Goal: Task Accomplishment & Management: Manage account settings

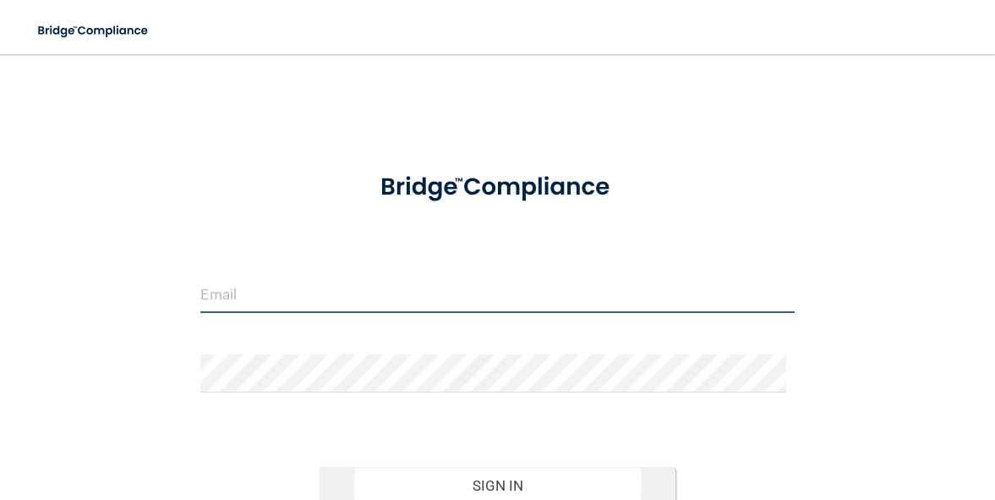
type input "[EMAIL_ADDRESS][DOMAIN_NAME]"
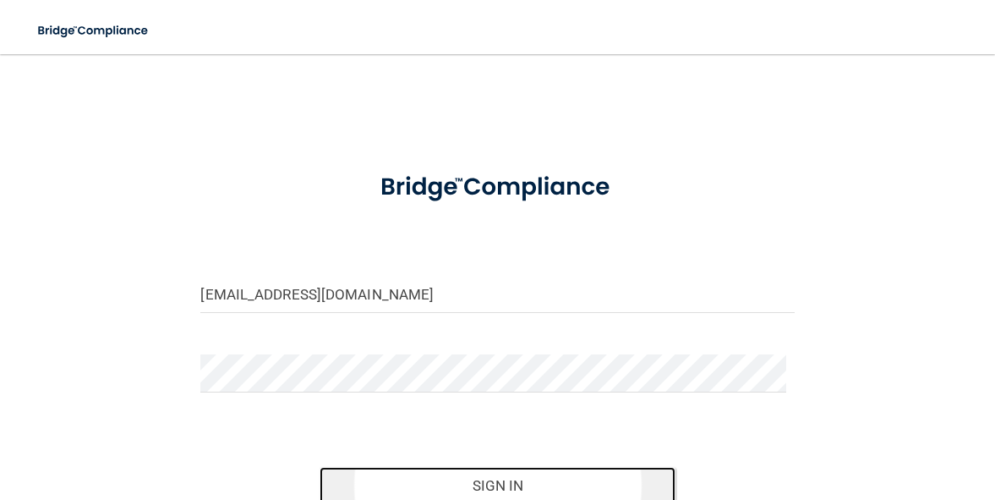
click at [519, 475] on button "Sign In" at bounding box center [498, 485] width 356 height 37
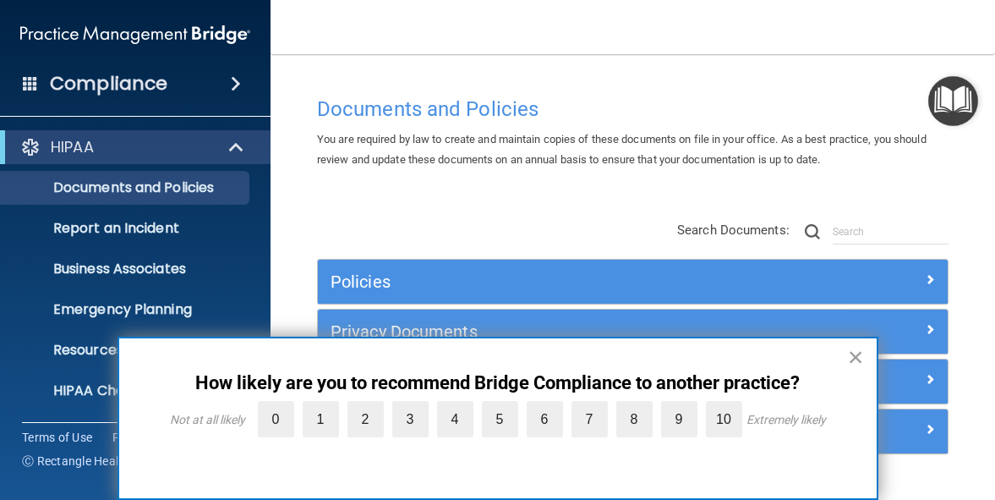
click at [856, 356] on button "×" at bounding box center [856, 356] width 16 height 27
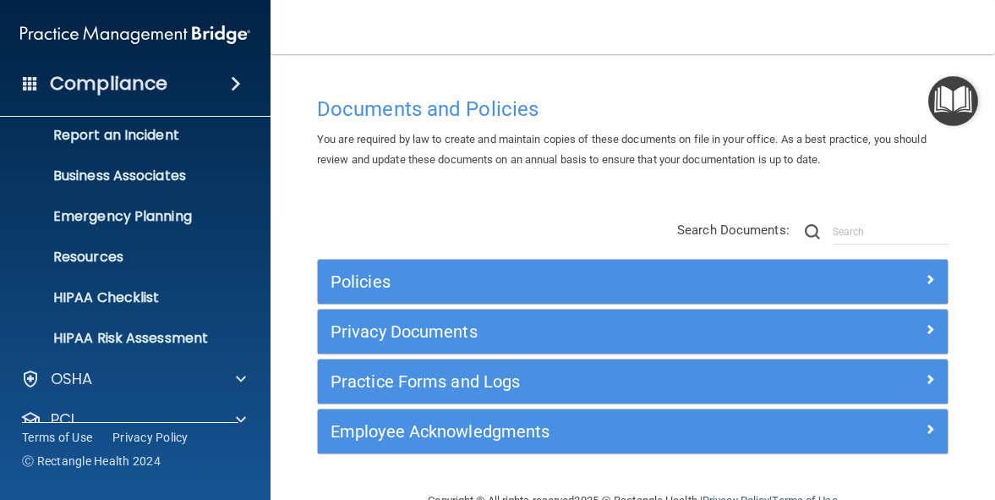
scroll to position [202, 0]
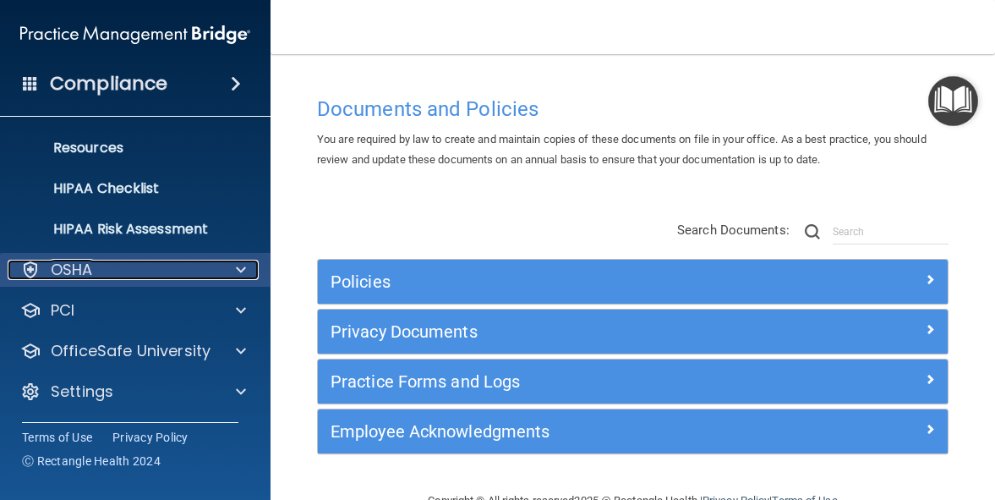
click at [235, 270] on div at bounding box center [238, 270] width 42 height 20
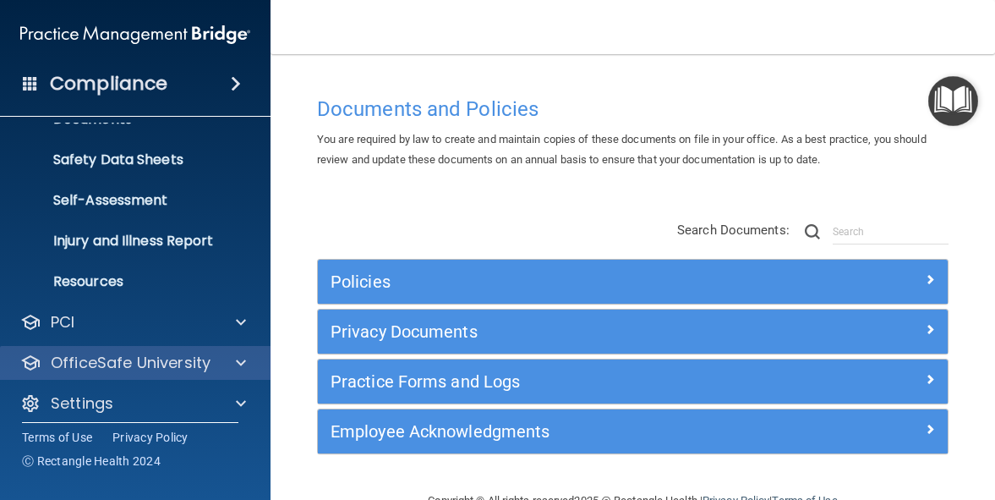
scroll to position [404, 0]
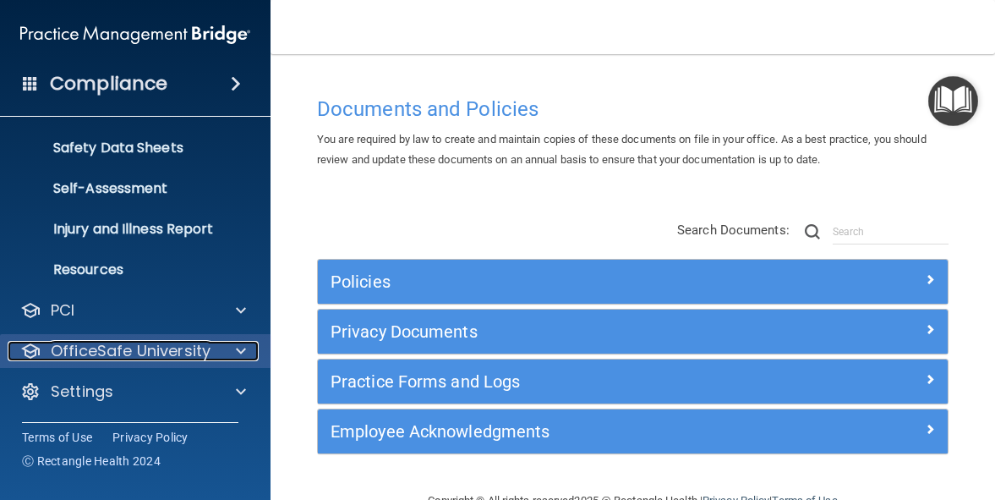
click at [242, 347] on span at bounding box center [241, 351] width 10 height 20
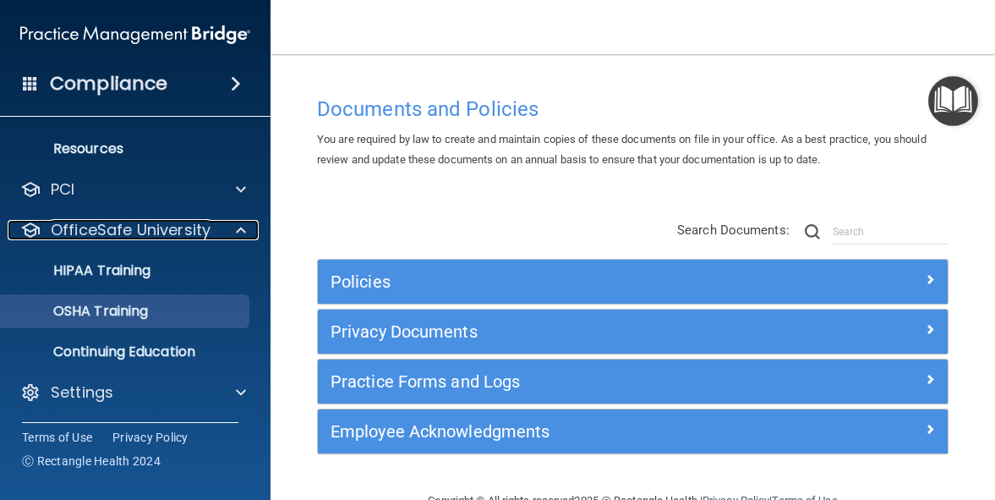
scroll to position [526, 0]
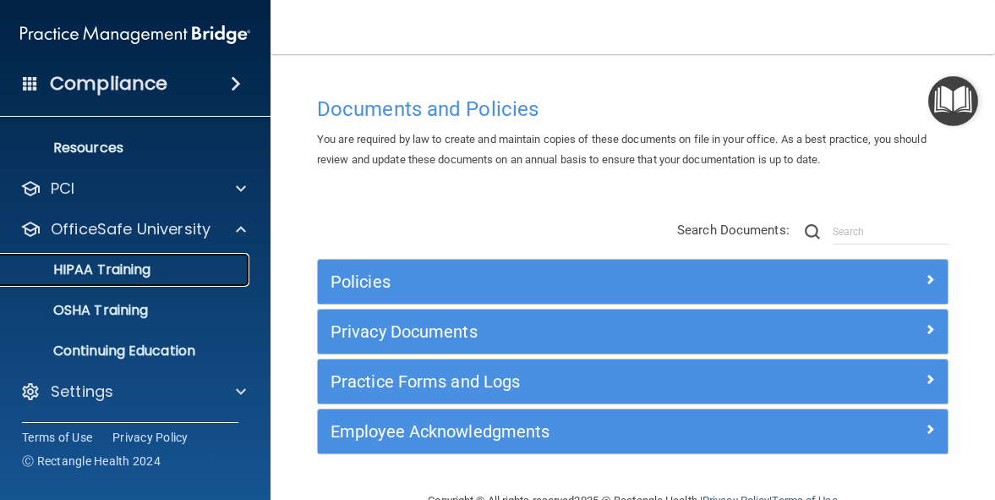
click at [131, 270] on p "HIPAA Training" at bounding box center [80, 269] width 139 height 17
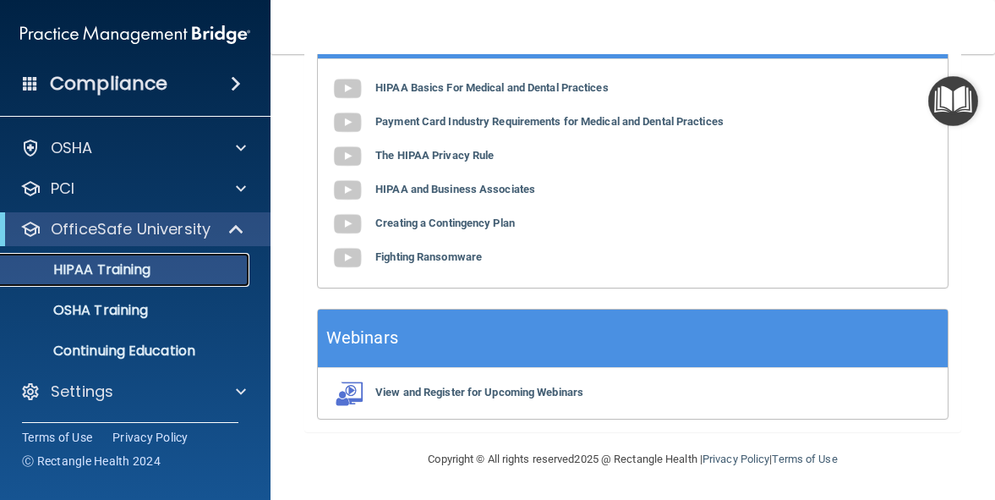
scroll to position [845, 0]
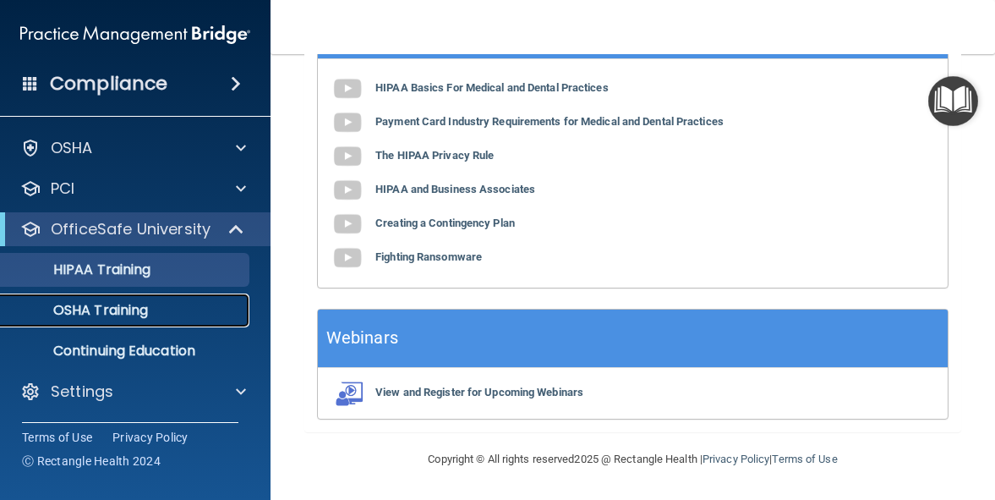
click at [107, 303] on p "OSHA Training" at bounding box center [79, 310] width 137 height 17
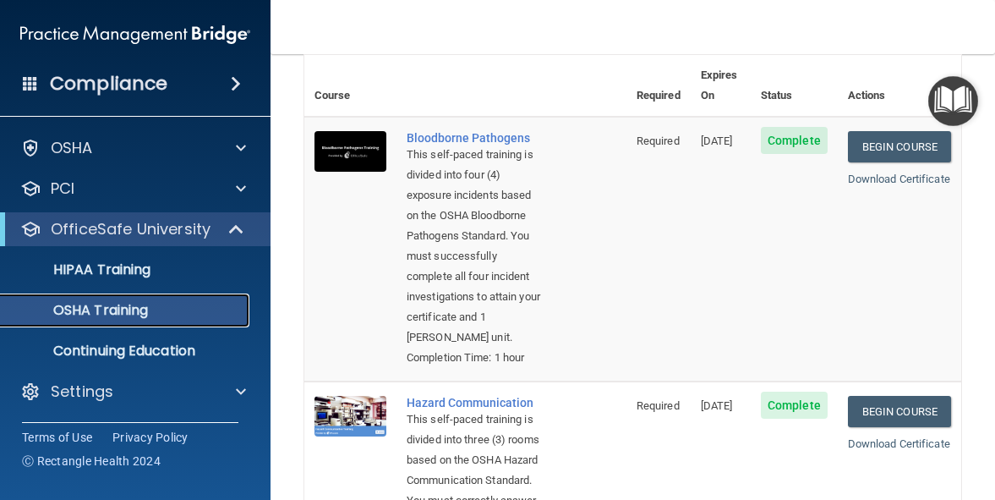
scroll to position [23, 0]
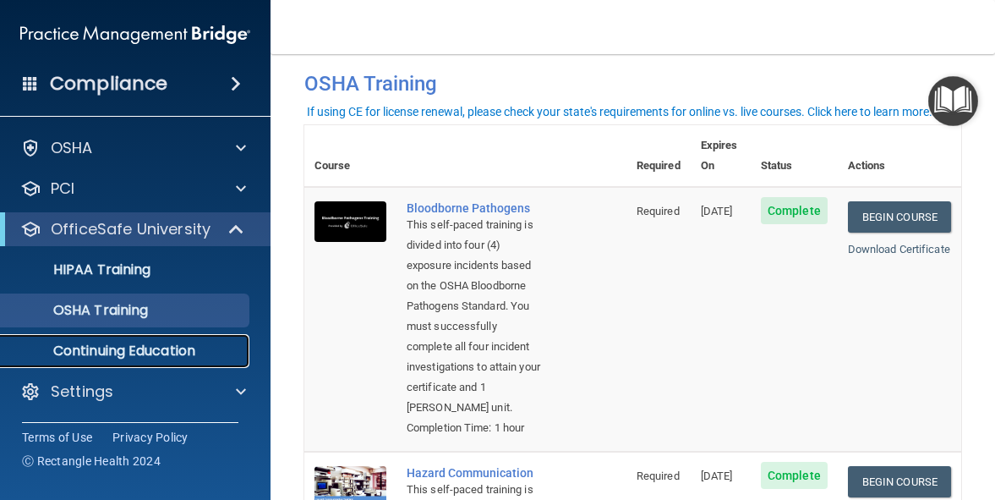
click at [114, 346] on p "Continuing Education" at bounding box center [126, 350] width 231 height 17
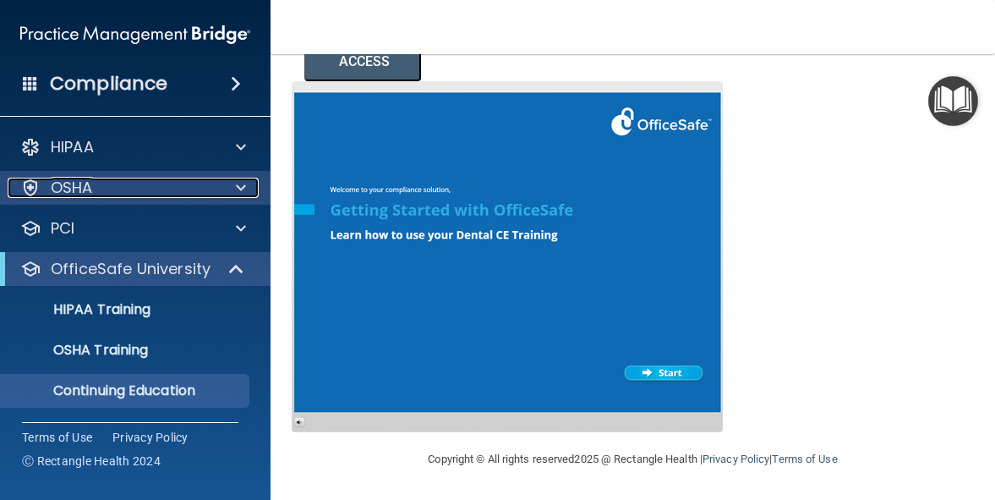
click at [242, 184] on span at bounding box center [241, 188] width 10 height 20
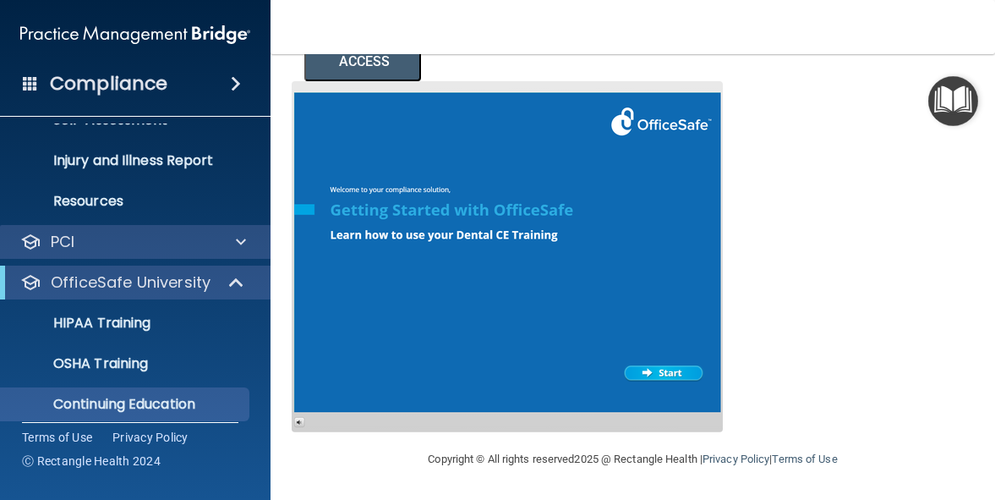
scroll to position [243, 0]
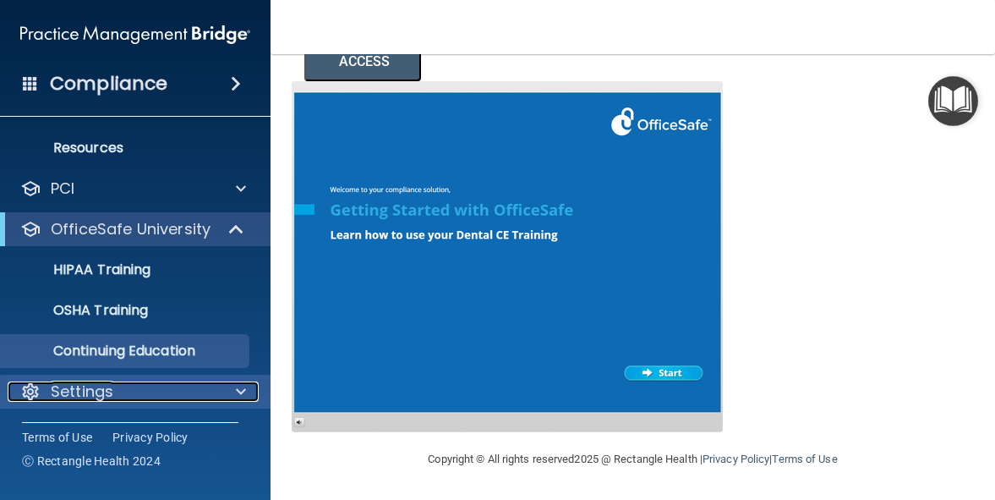
click at [240, 389] on span at bounding box center [241, 391] width 10 height 20
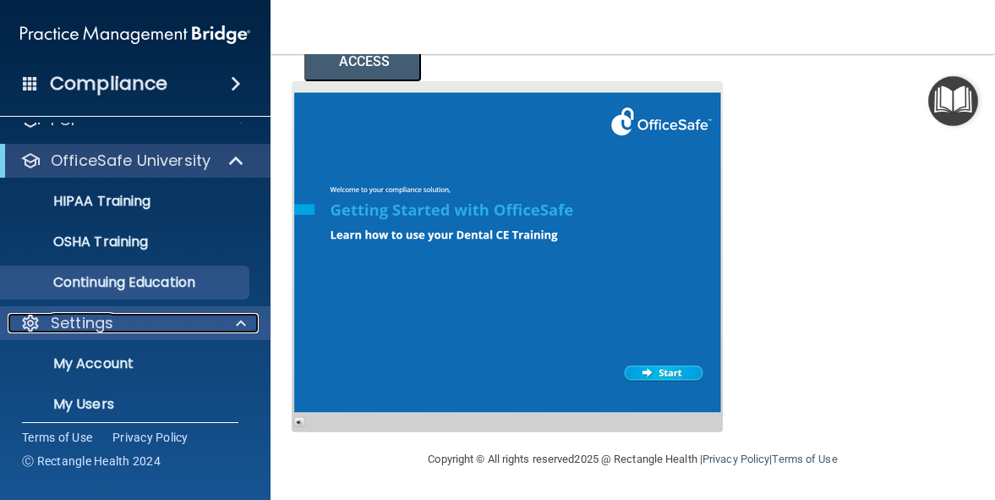
scroll to position [404, 0]
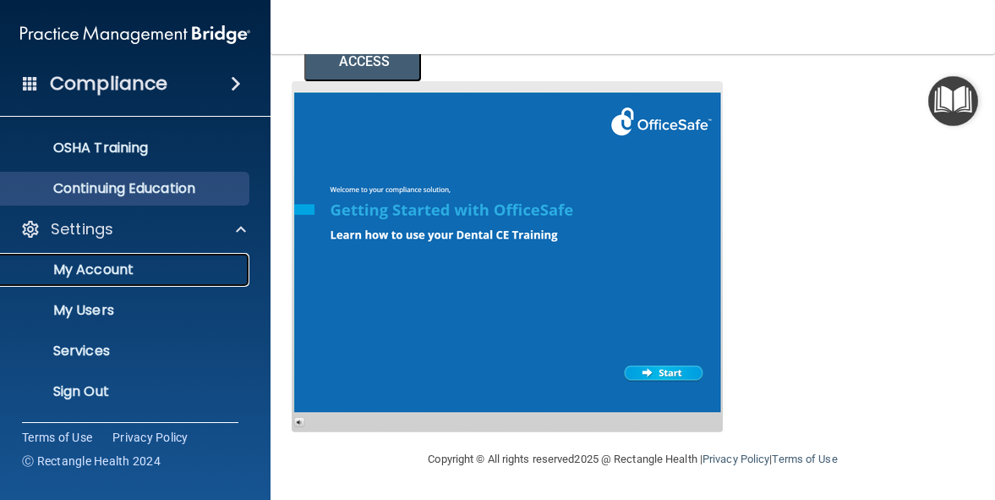
click at [104, 264] on p "My Account" at bounding box center [126, 269] width 231 height 17
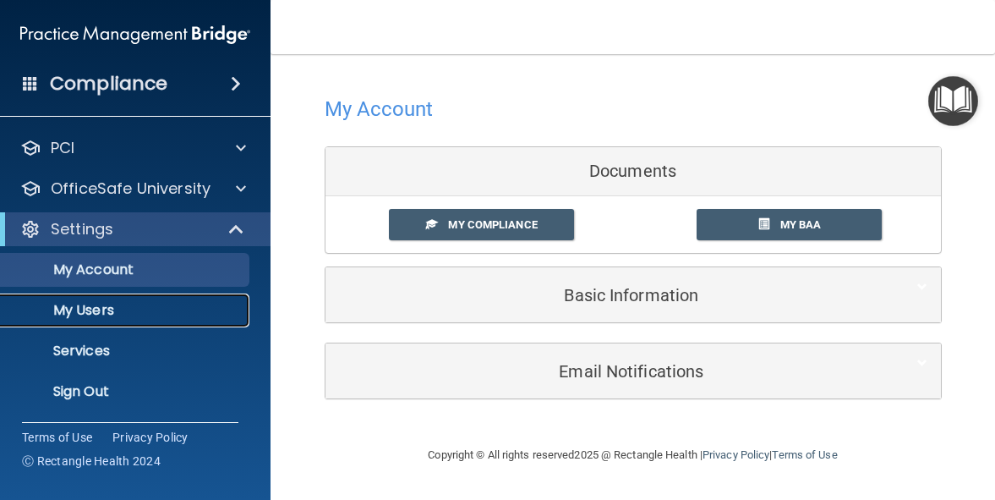
click at [72, 315] on p "My Users" at bounding box center [126, 310] width 231 height 17
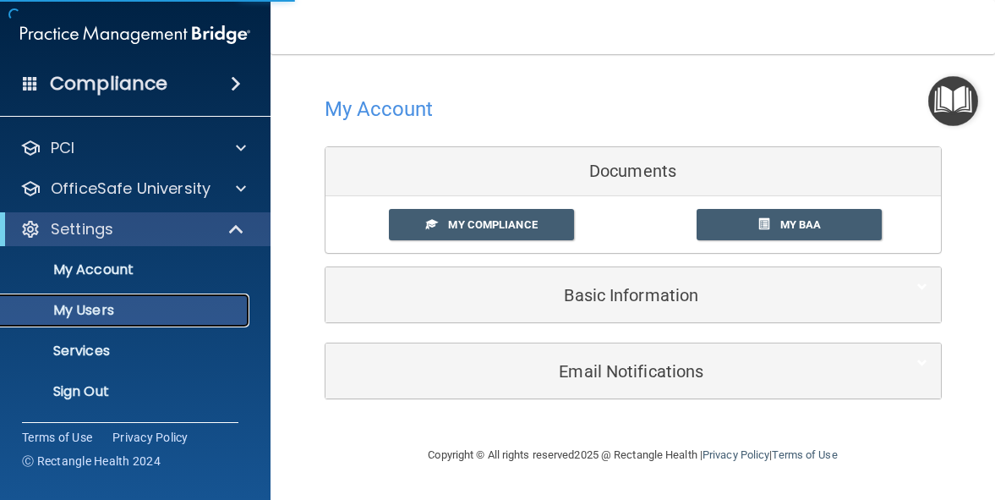
select select "20"
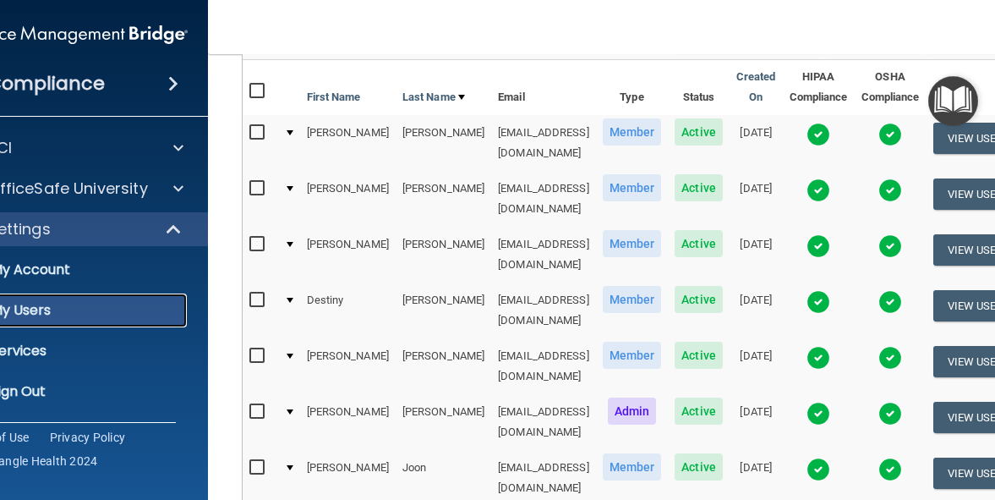
scroll to position [148, 0]
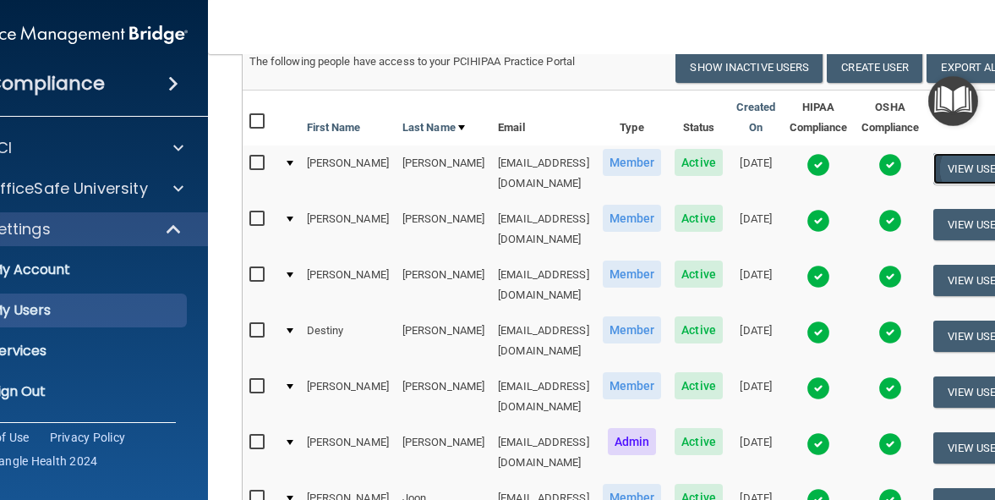
click at [965, 168] on button "View User" at bounding box center [975, 168] width 84 height 31
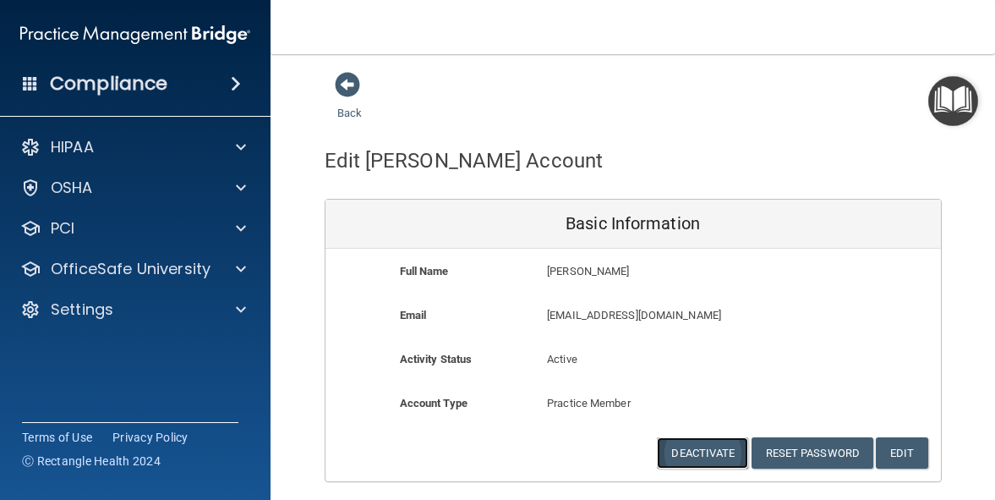
click at [709, 446] on button "Deactivate" at bounding box center [702, 452] width 91 height 31
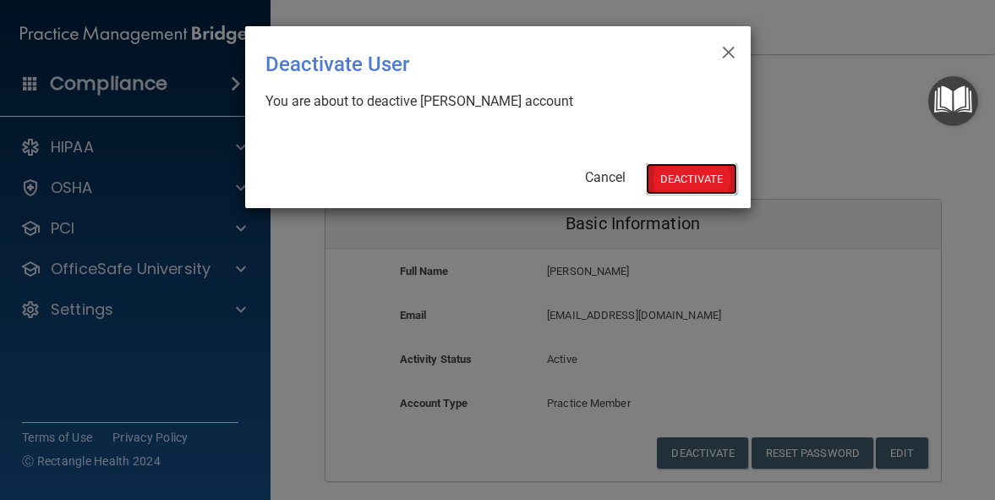
click at [700, 184] on button "Deactivate" at bounding box center [691, 178] width 91 height 31
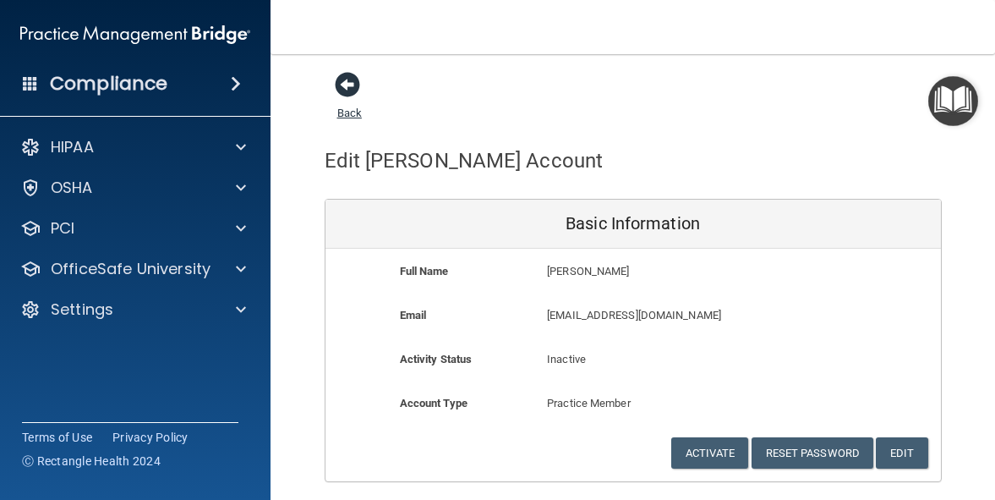
click at [339, 85] on span at bounding box center [347, 84] width 25 height 25
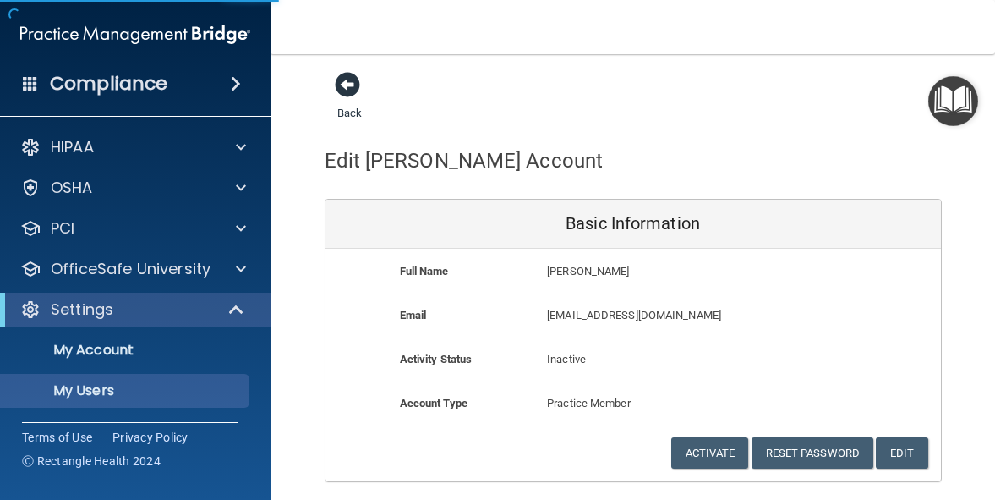
select select "20"
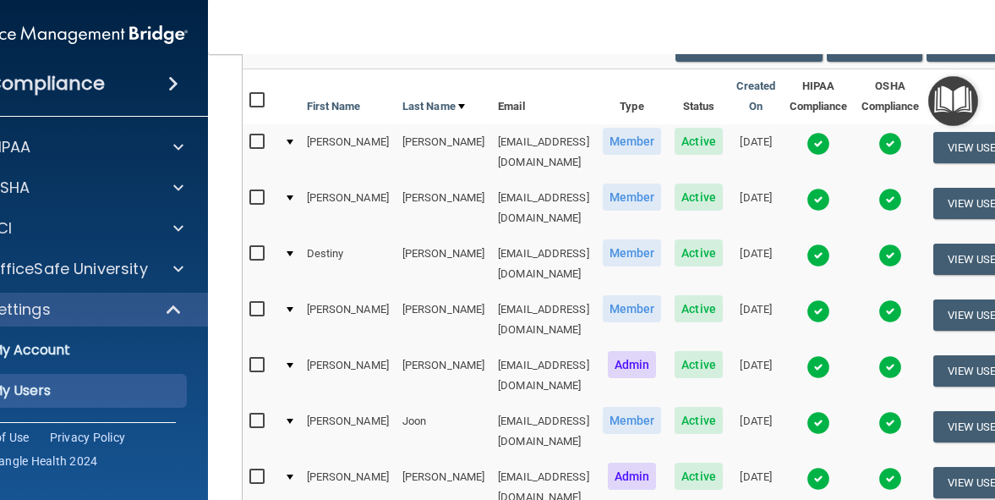
scroll to position [85, 0]
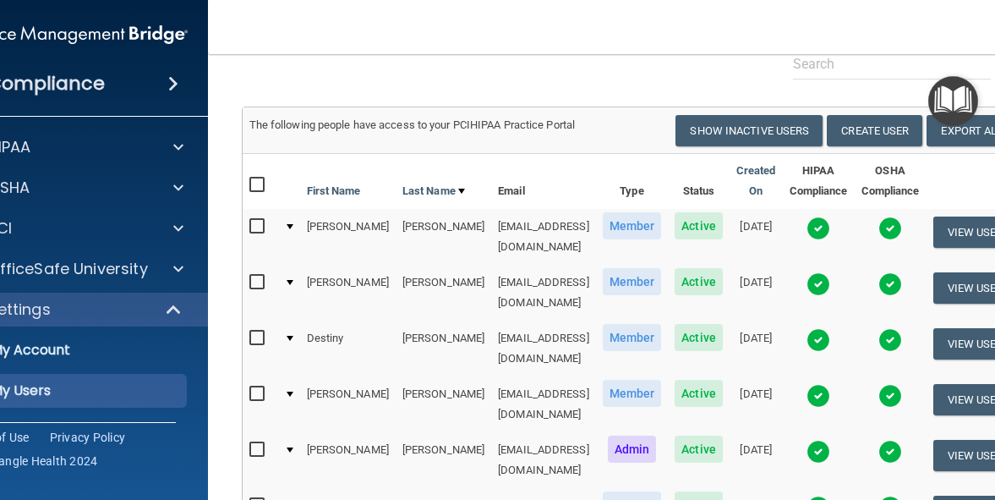
drag, startPoint x: 529, startPoint y: 375, endPoint x: 477, endPoint y: 384, distance: 53.2
drag, startPoint x: 477, startPoint y: 384, endPoint x: 305, endPoint y: 52, distance: 374.0
click at [305, 52] on nav "Toggle navigation [PERSON_NAME] [EMAIL_ADDRESS][DOMAIN_NAME] Manage My Enterpri…" at bounding box center [633, 27] width 851 height 54
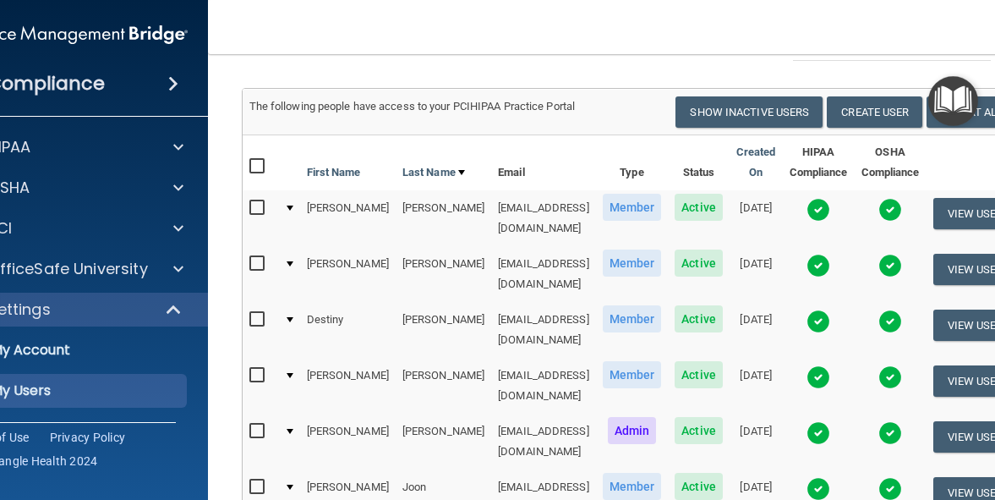
scroll to position [101, 0]
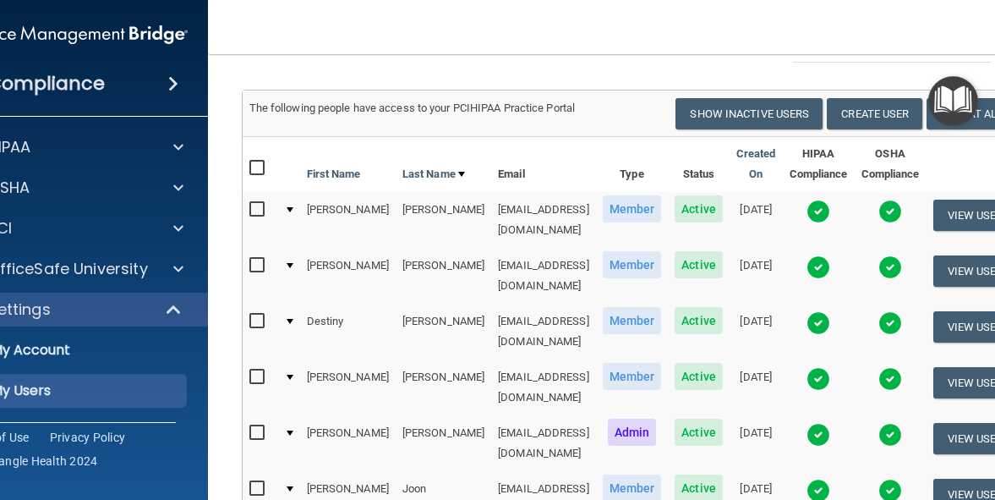
click at [882, 206] on img at bounding box center [890, 212] width 24 height 24
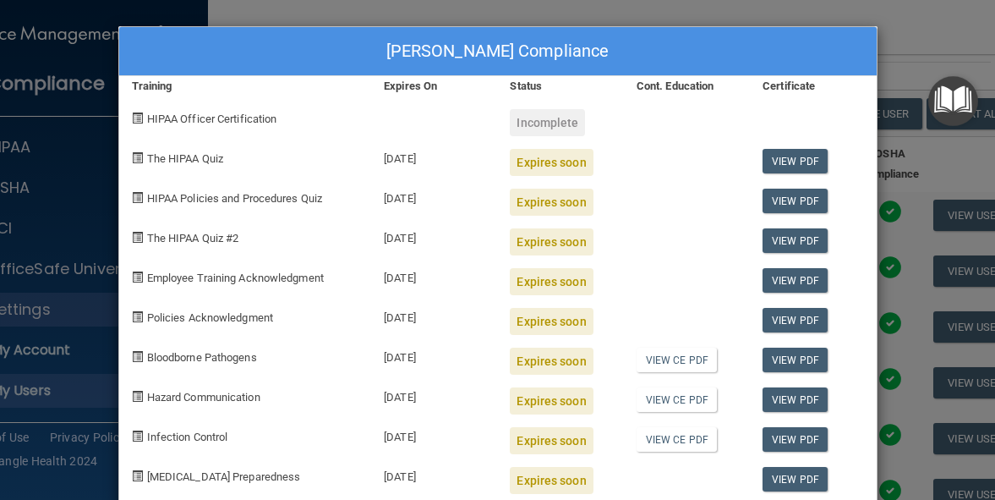
drag, startPoint x: 496, startPoint y: 253, endPoint x: -105, endPoint y: 271, distance: 601.4
drag, startPoint x: -105, startPoint y: 271, endPoint x: 272, endPoint y: 30, distance: 447.5
click at [272, 30] on div "[PERSON_NAME] Compliance" at bounding box center [498, 51] width 758 height 49
click at [928, 30] on div "[PERSON_NAME] Compliance Training Expires On Status Cont. Education Certificate…" at bounding box center [497, 250] width 995 height 500
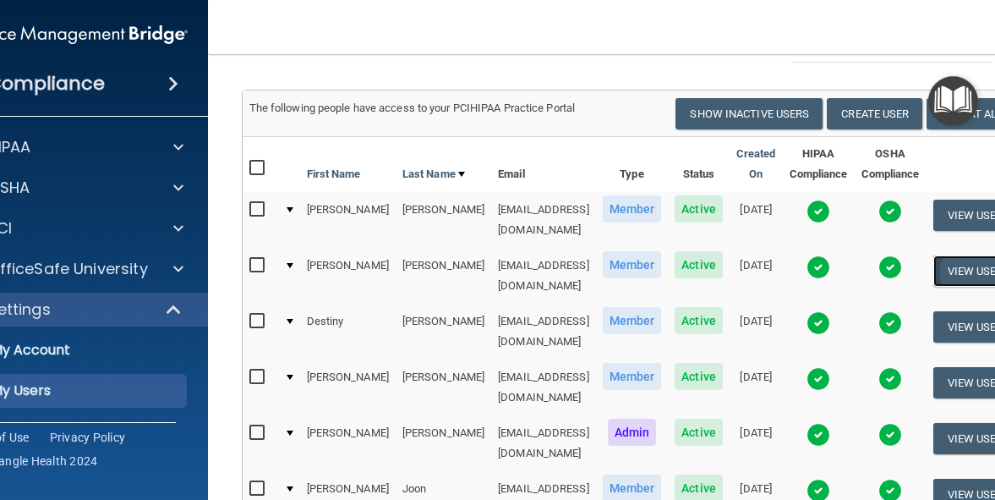
click at [978, 264] on button "View User" at bounding box center [975, 270] width 84 height 31
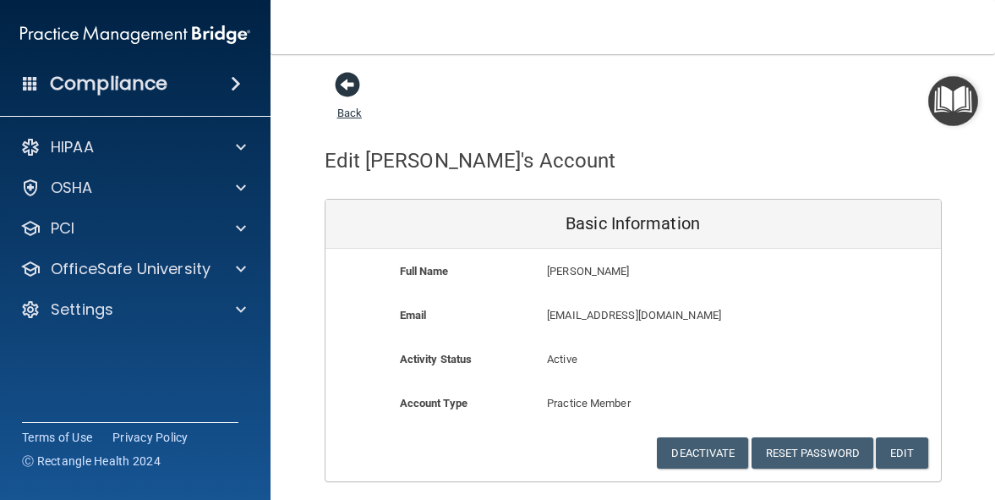
click at [340, 83] on span at bounding box center [347, 84] width 25 height 25
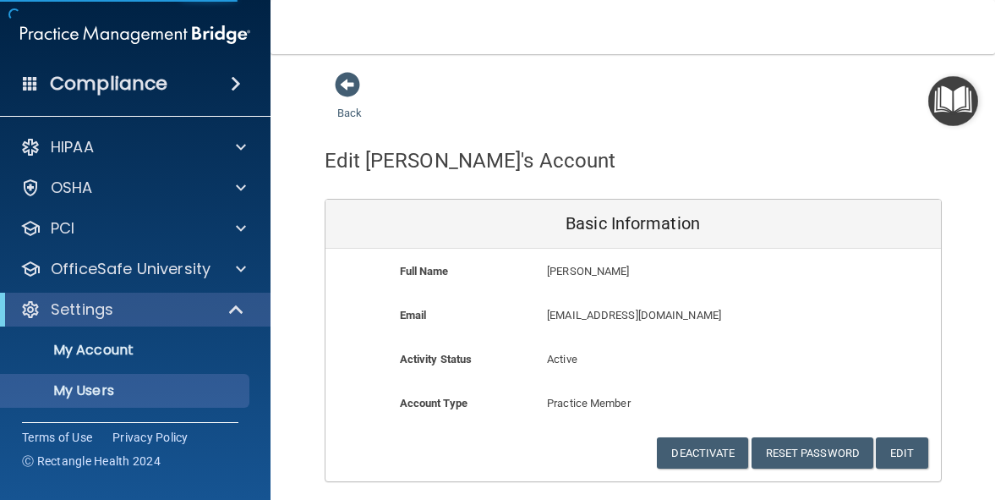
select select "20"
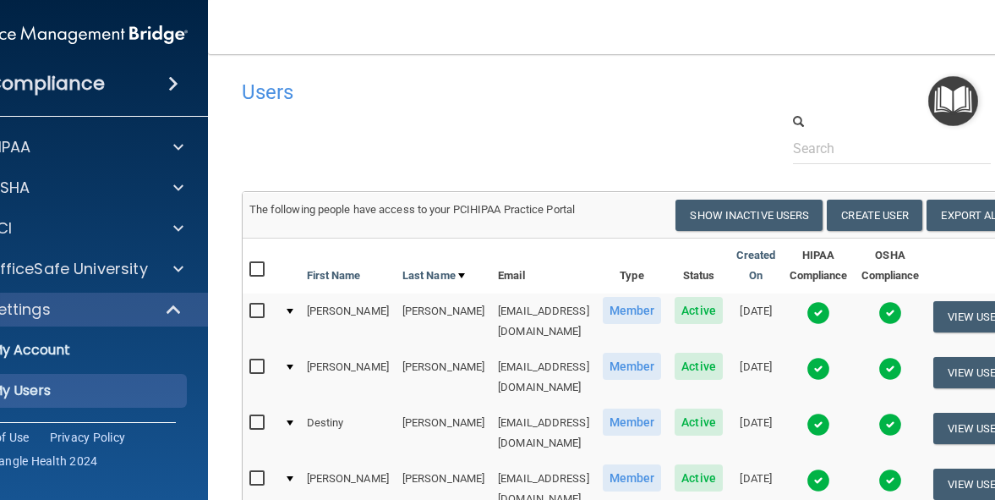
click at [812, 357] on img at bounding box center [819, 369] width 24 height 24
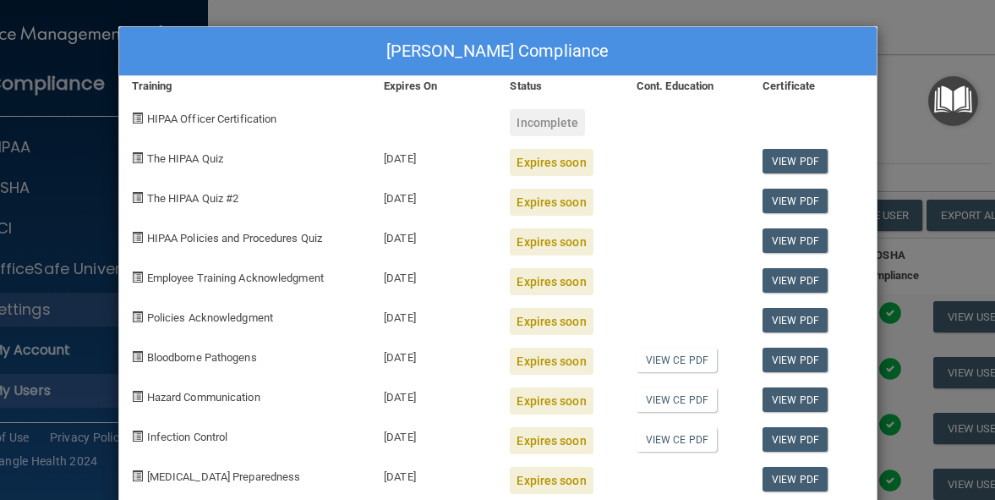
drag, startPoint x: 815, startPoint y: 340, endPoint x: 535, endPoint y: 357, distance: 280.4
drag, startPoint x: 535, startPoint y: 357, endPoint x: 321, endPoint y: 48, distance: 375.5
click at [323, 51] on div "[PERSON_NAME] Compliance" at bounding box center [498, 51] width 758 height 49
drag, startPoint x: 380, startPoint y: 183, endPoint x: 375, endPoint y: 209, distance: 25.9
drag, startPoint x: 375, startPoint y: 209, endPoint x: 911, endPoint y: 36, distance: 563.1
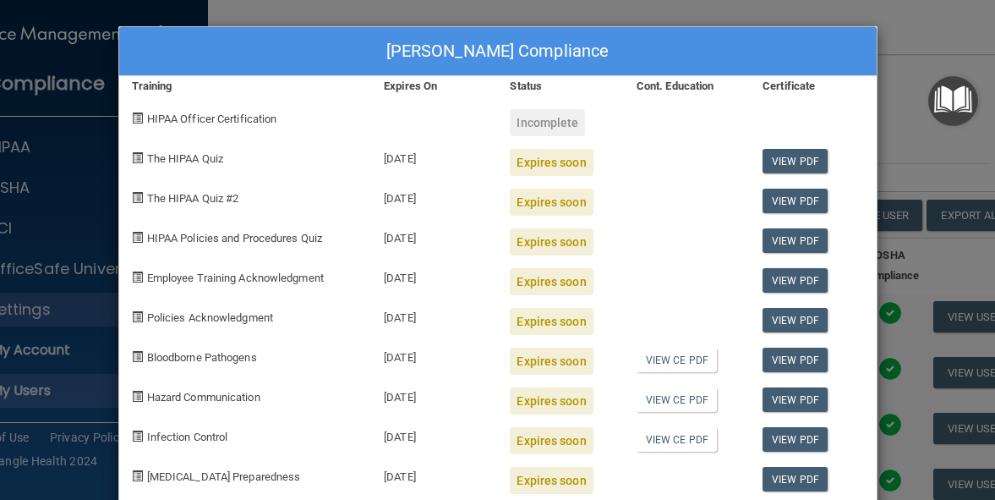
click at [911, 36] on div "[PERSON_NAME] Compliance Training Expires On Status Cont. Education Certificate…" at bounding box center [497, 250] width 995 height 500
